Goal: Information Seeking & Learning: Learn about a topic

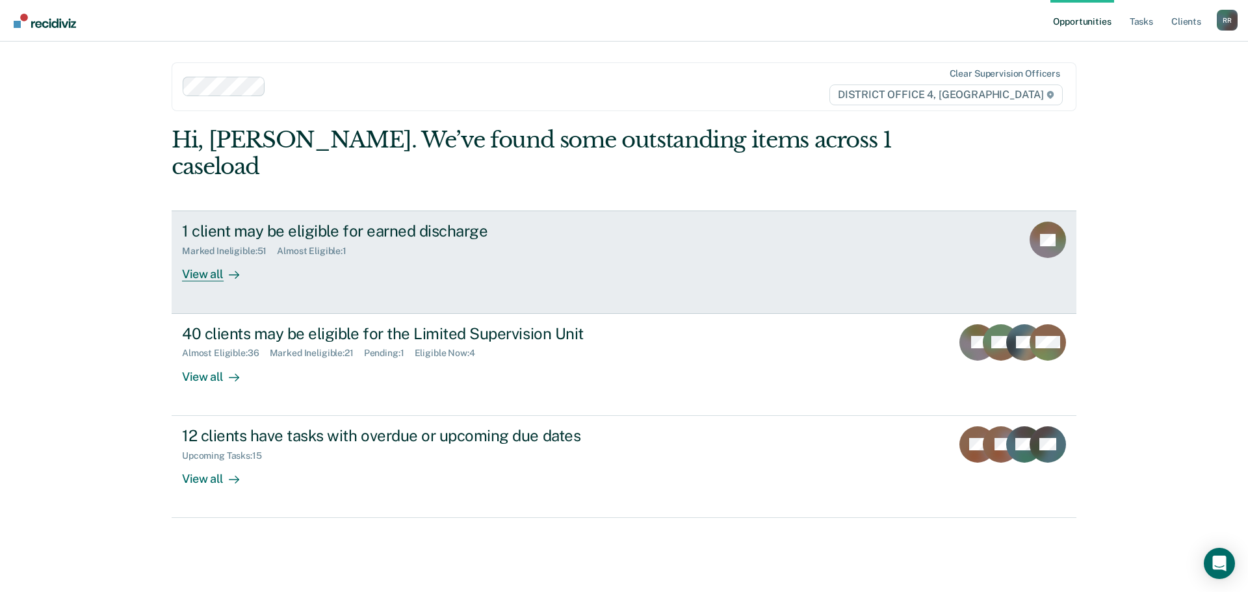
click at [214, 257] on div "View all" at bounding box center [218, 269] width 73 height 25
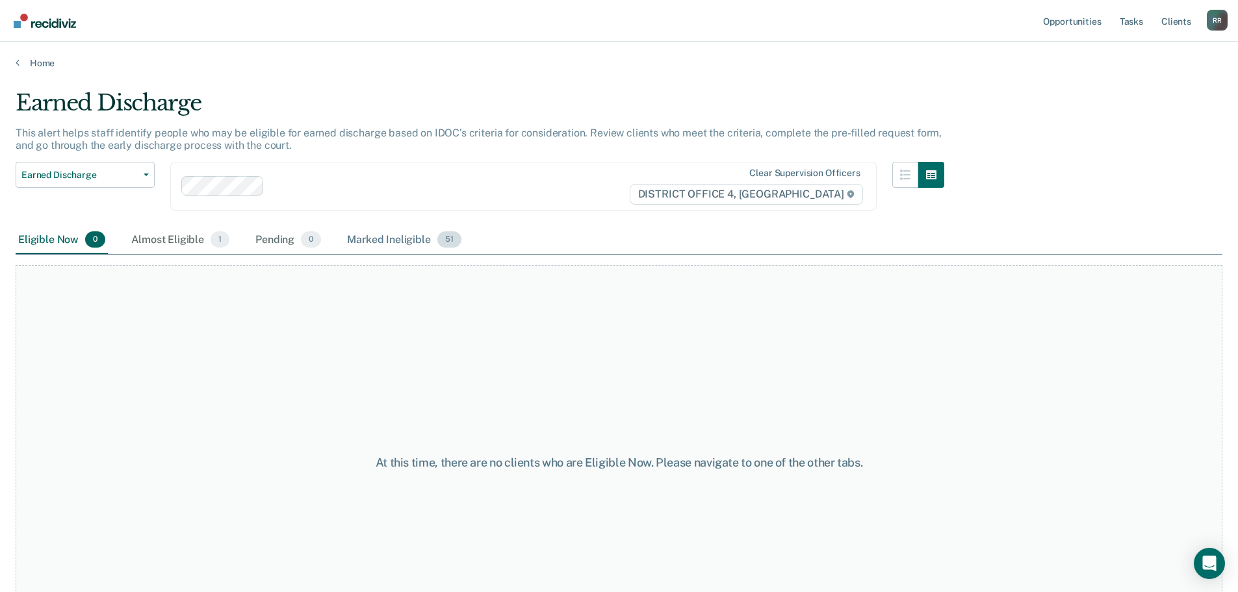
click at [381, 240] on div "Marked Ineligible 51" at bounding box center [403, 240] width 119 height 29
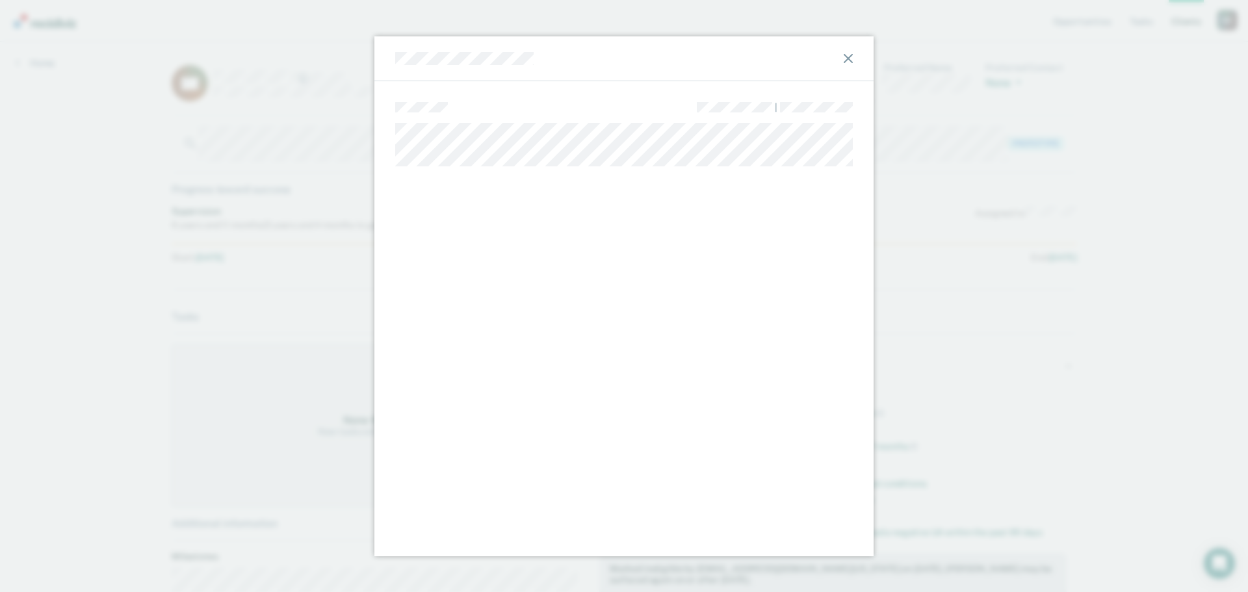
click at [849, 54] on icon at bounding box center [847, 58] width 9 height 9
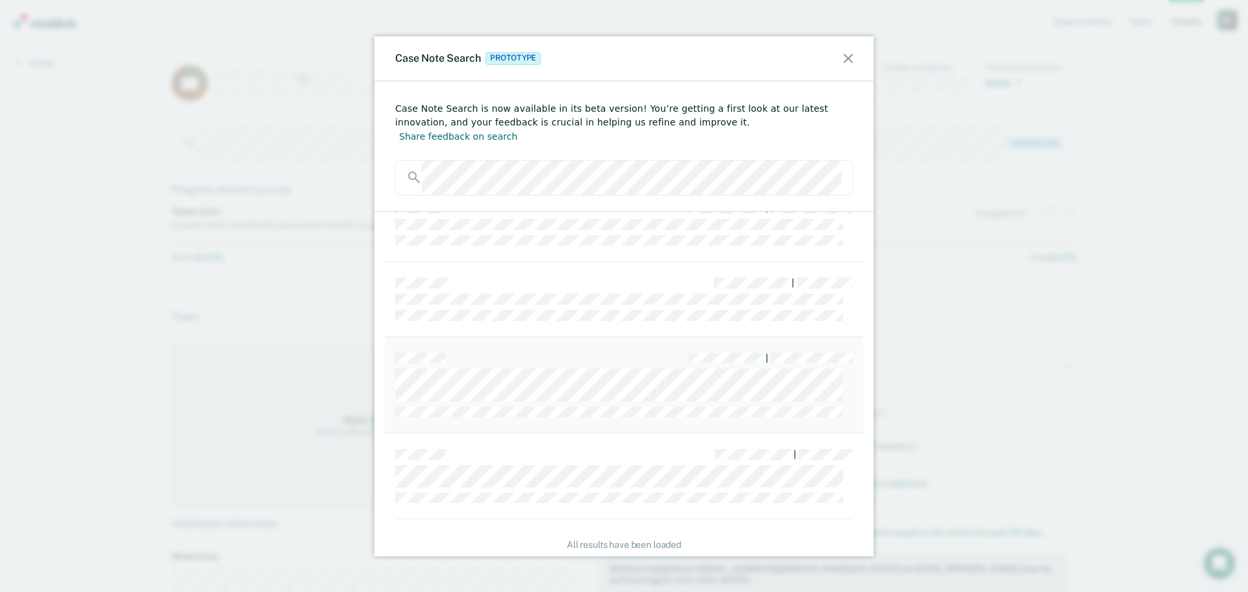
scroll to position [530, 0]
click at [389, 164] on div "Case Note Search is now available in its beta version! You’re getting a first l…" at bounding box center [623, 146] width 499 height 130
click at [415, 163] on div at bounding box center [623, 178] width 457 height 36
click at [415, 160] on div at bounding box center [623, 178] width 457 height 36
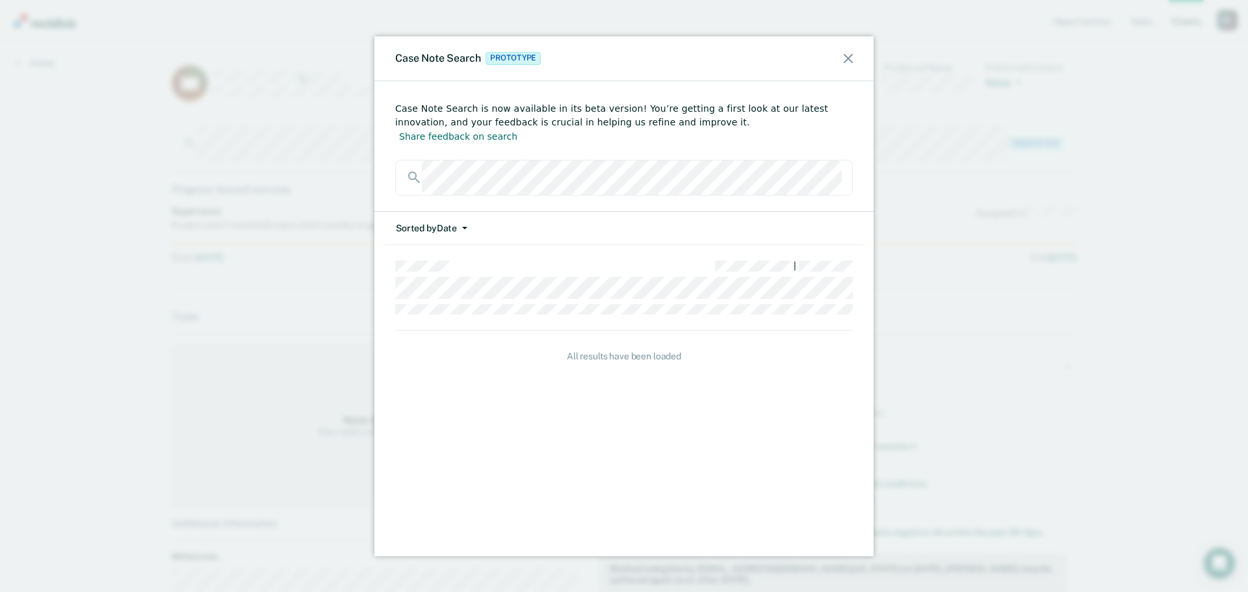
scroll to position [0, 0]
click at [383, 149] on div "Case Note Search is now available in its beta version! You’re getting a first l…" at bounding box center [623, 146] width 499 height 130
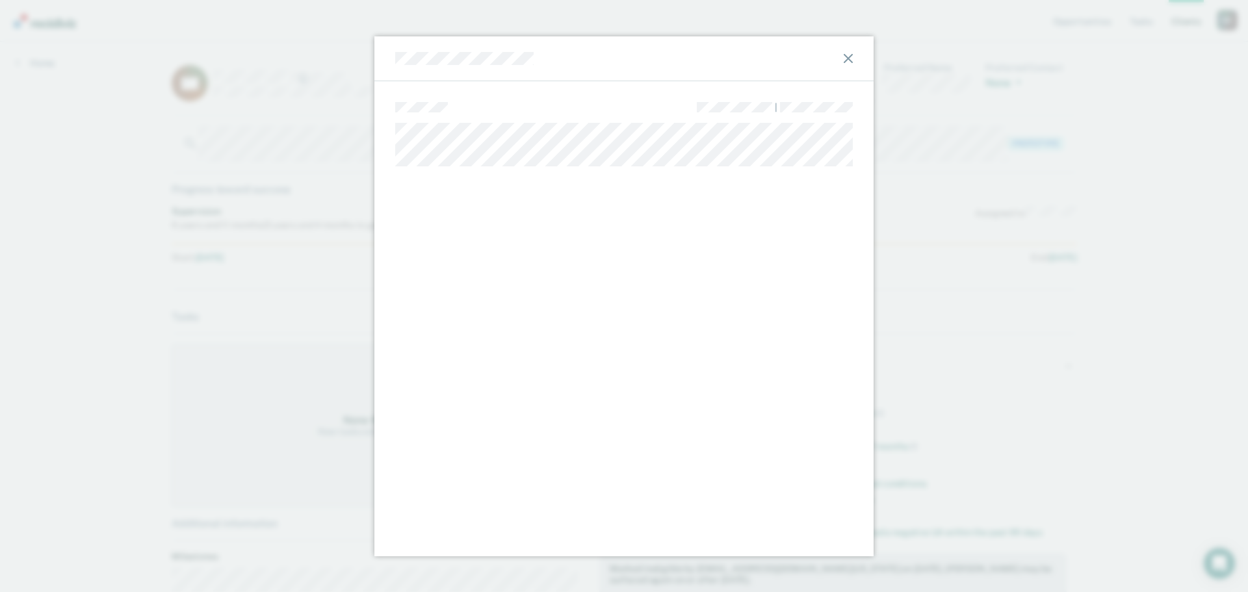
click at [843, 63] on div at bounding box center [623, 58] width 499 height 45
click at [845, 56] on icon at bounding box center [847, 58] width 9 height 9
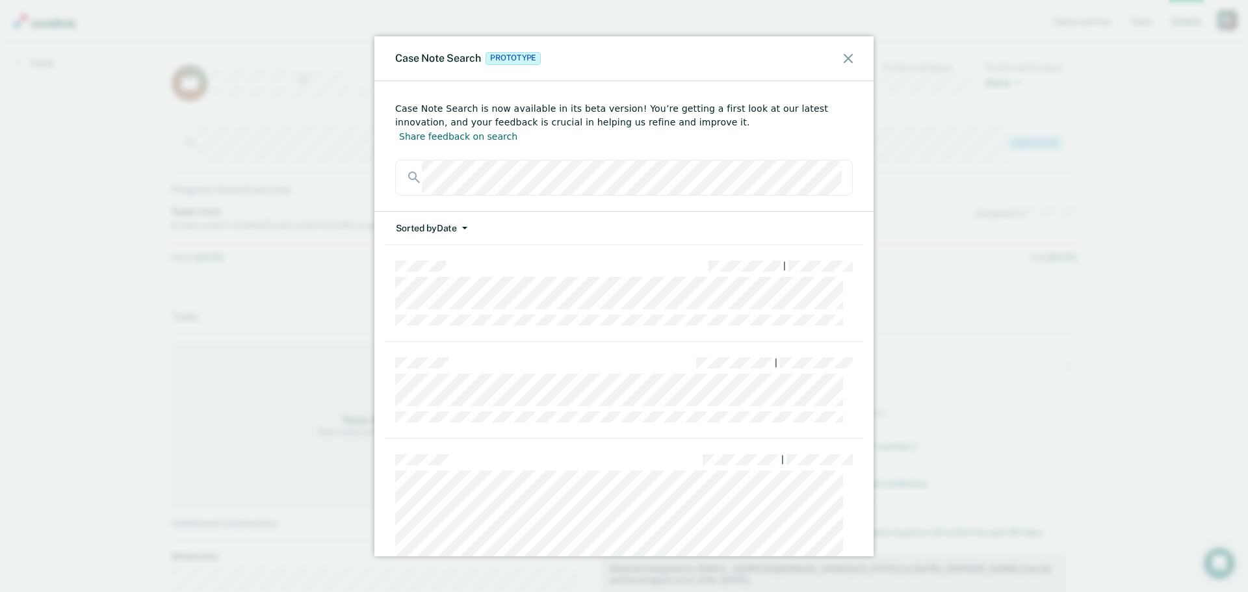
scroll to position [65, 0]
